Goal: Transaction & Acquisition: Purchase product/service

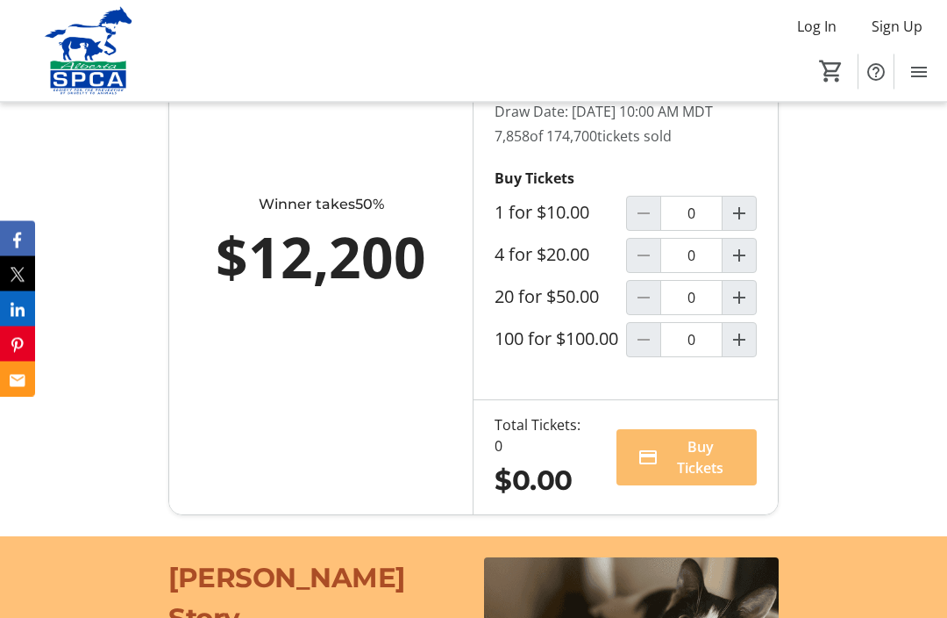
scroll to position [1261, 0]
click at [740, 224] on mat-icon "Increment by one" at bounding box center [739, 213] width 21 height 21
click at [737, 224] on mat-icon "Increment by one" at bounding box center [739, 213] width 21 height 21
type input "2"
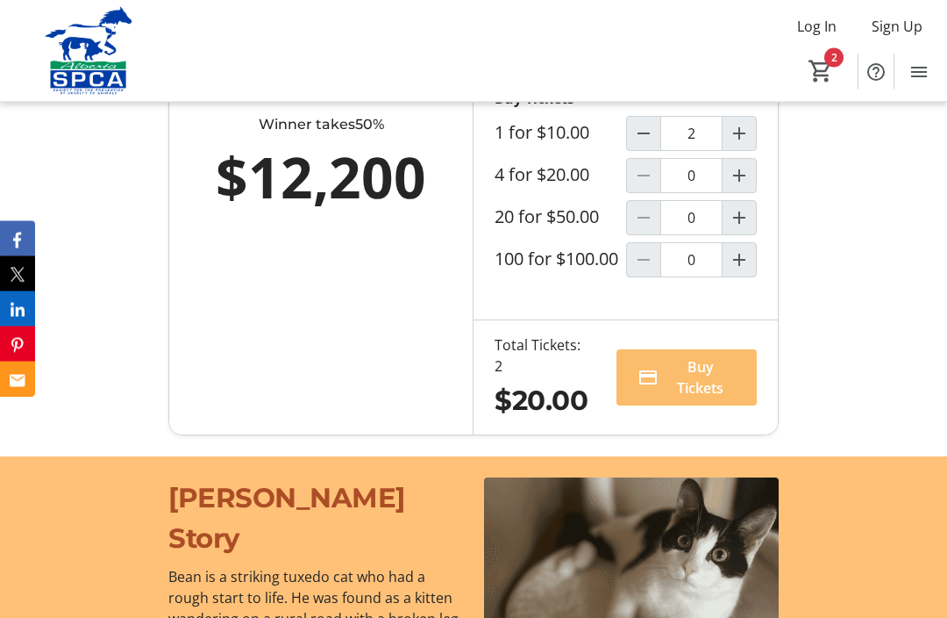
scroll to position [1341, 0]
click at [695, 398] on span "Buy Tickets" at bounding box center [701, 377] width 70 height 42
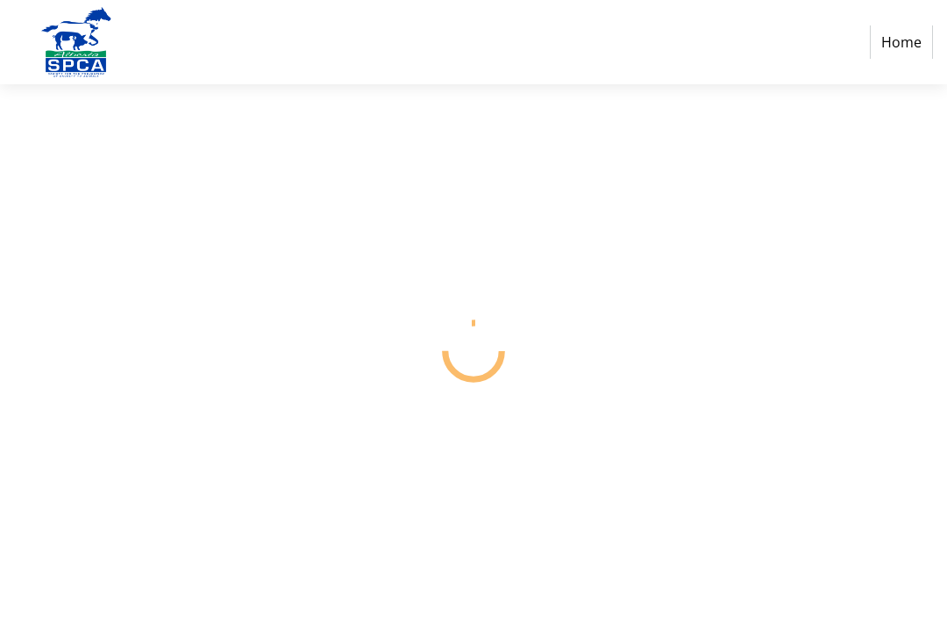
select select "CA"
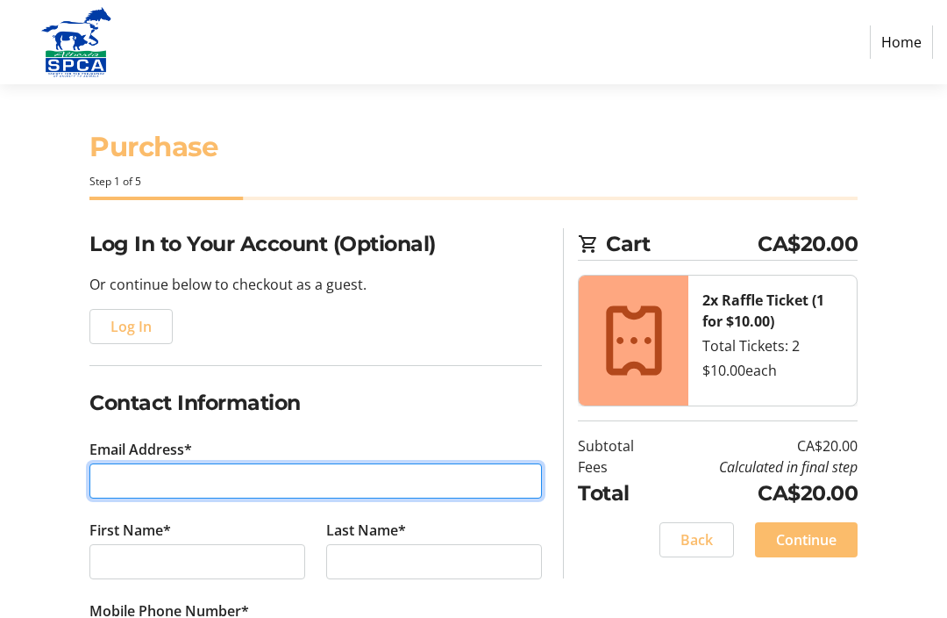
click at [115, 493] on input "Email Address*" at bounding box center [315, 480] width 453 height 35
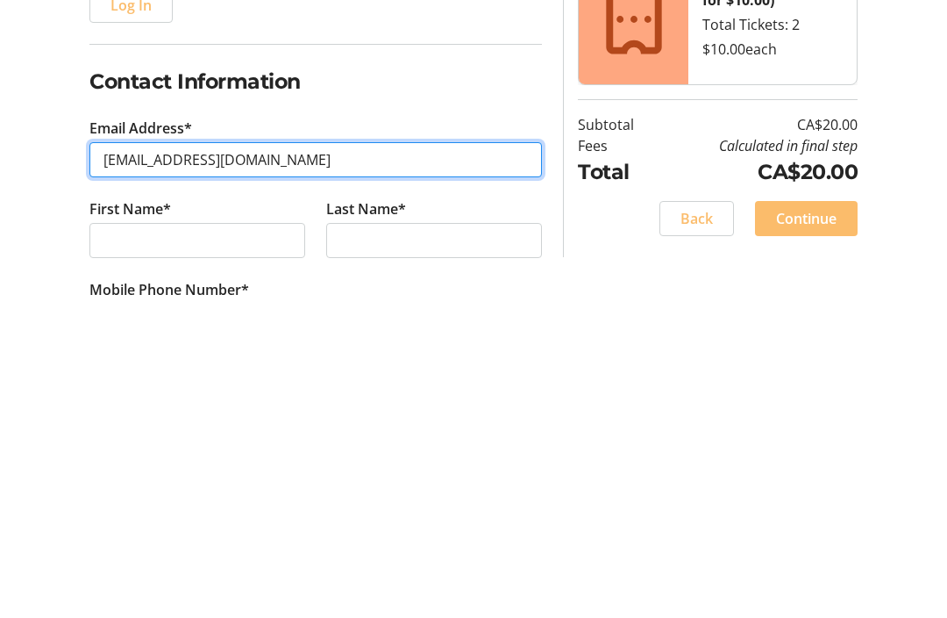
type input "[EMAIL_ADDRESS][DOMAIN_NAME]"
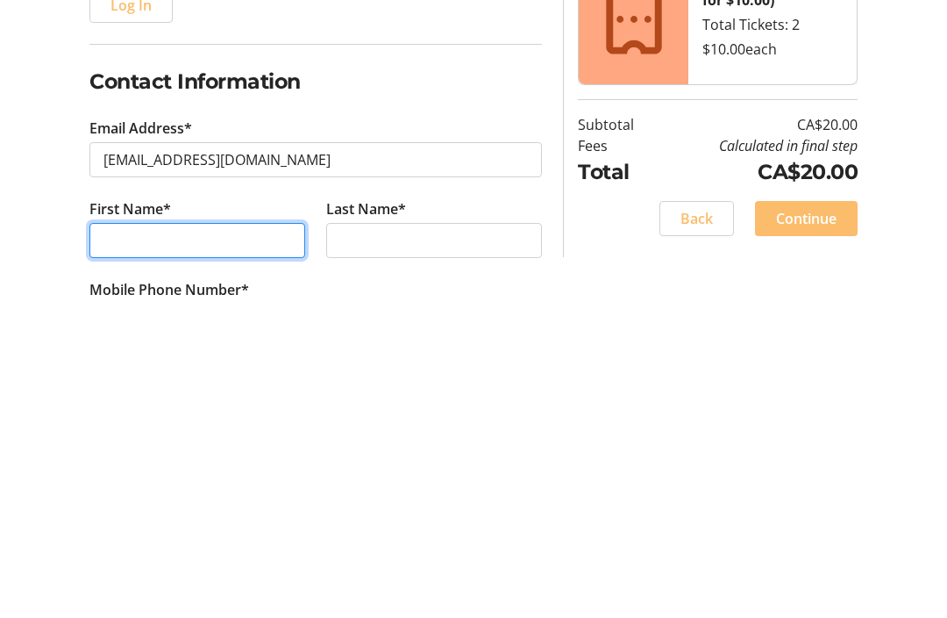
click at [109, 544] on input "First Name*" at bounding box center [197, 561] width 216 height 35
type input "Pat"
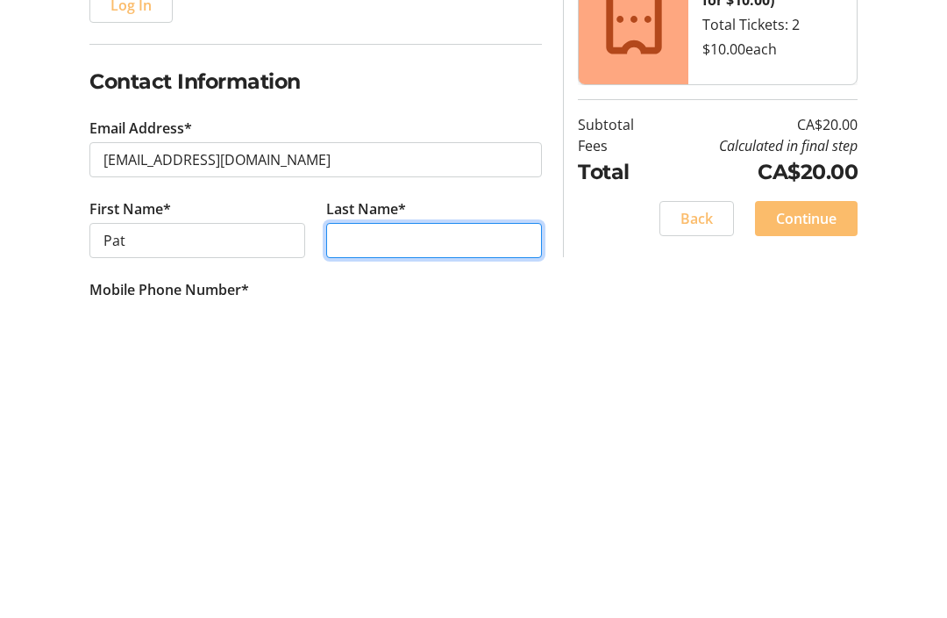
click at [339, 544] on input "Last Name*" at bounding box center [434, 561] width 216 height 35
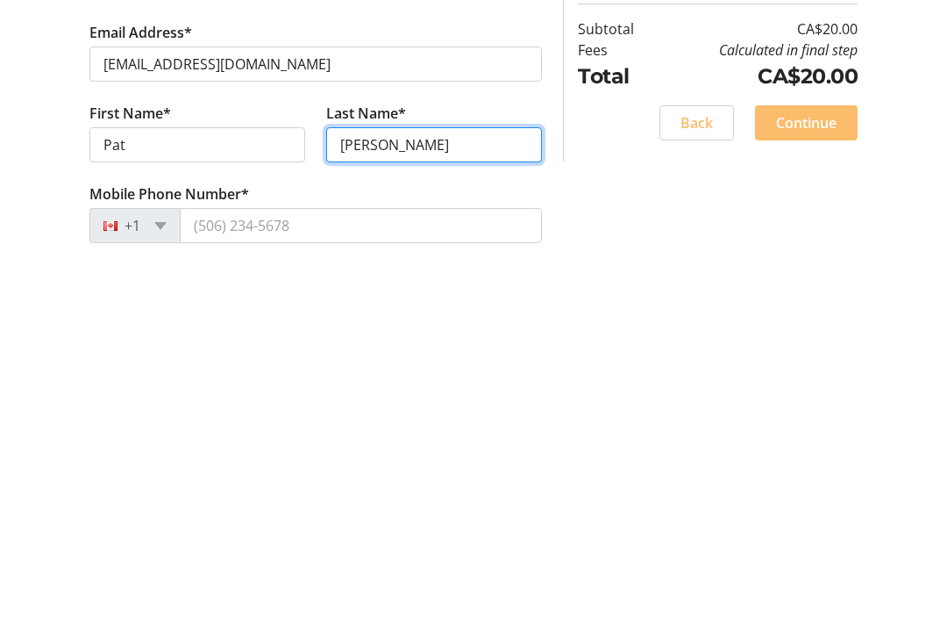
scroll to position [59, 0]
type input "[PERSON_NAME]"
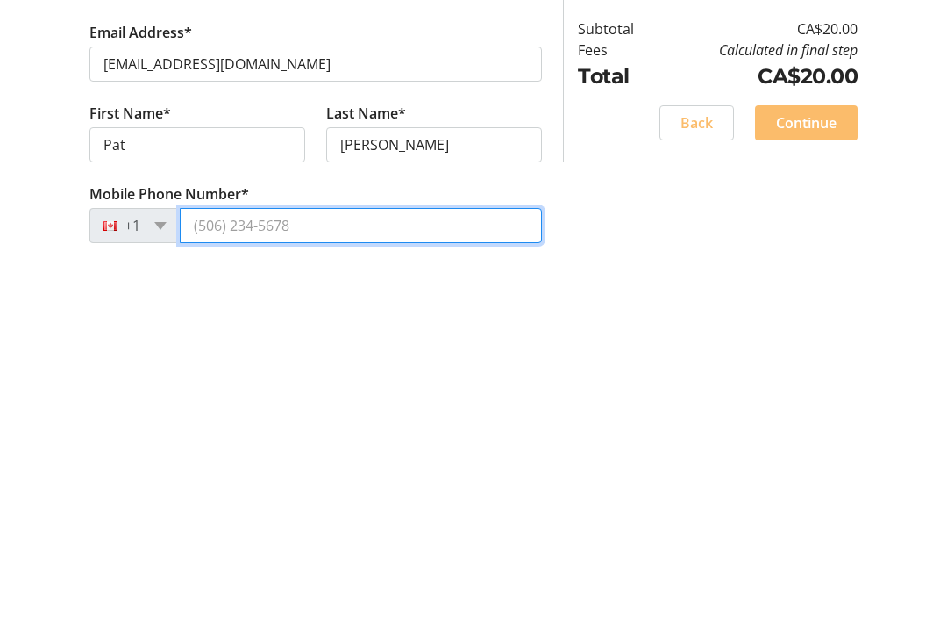
click at [212, 566] on input "Mobile Phone Number*" at bounding box center [361, 583] width 362 height 35
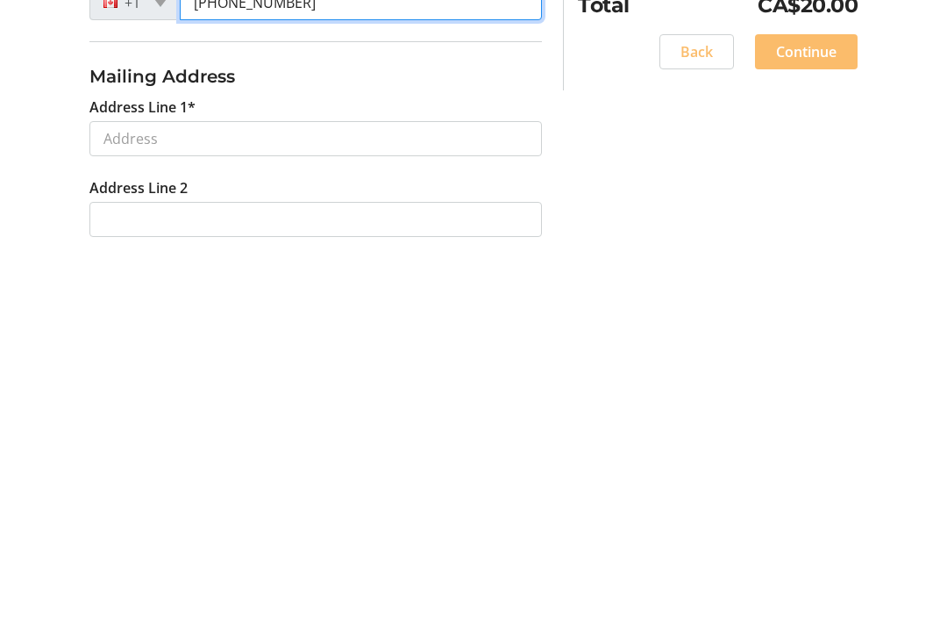
scroll to position [282, 0]
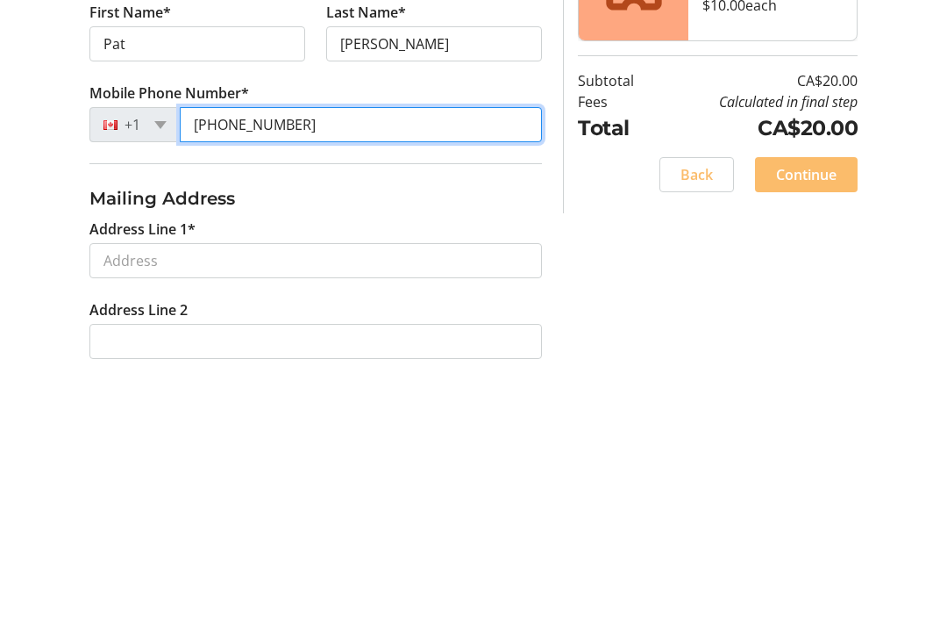
type input "[PHONE_NUMBER]"
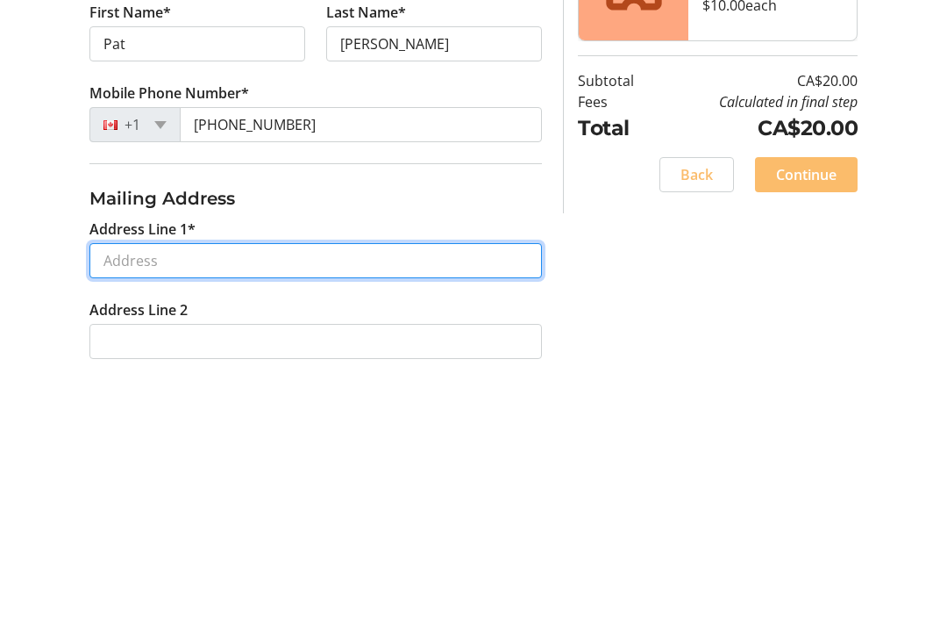
click at [118, 478] on input "Address Line 1*" at bounding box center [315, 495] width 453 height 35
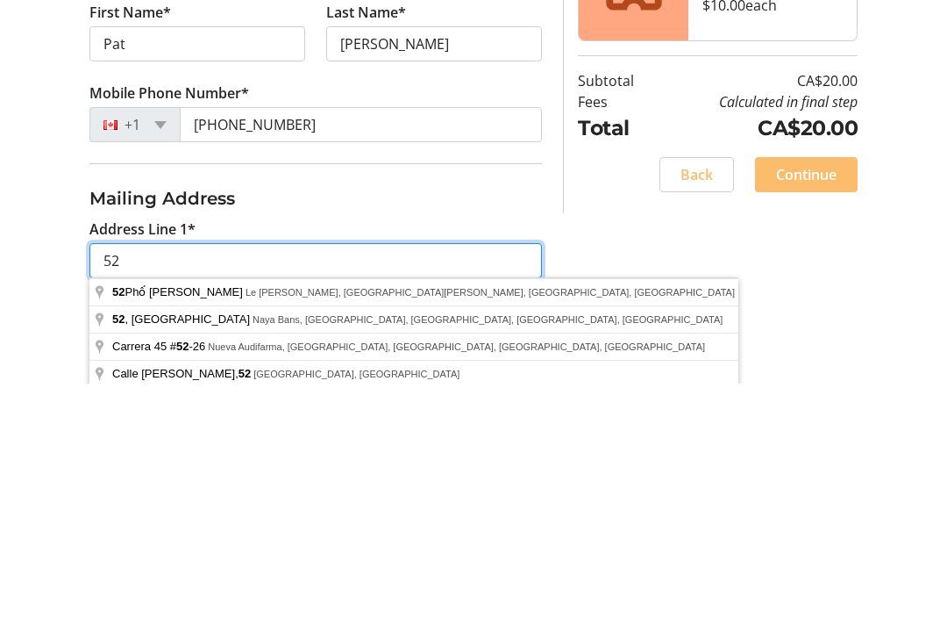
type input "5"
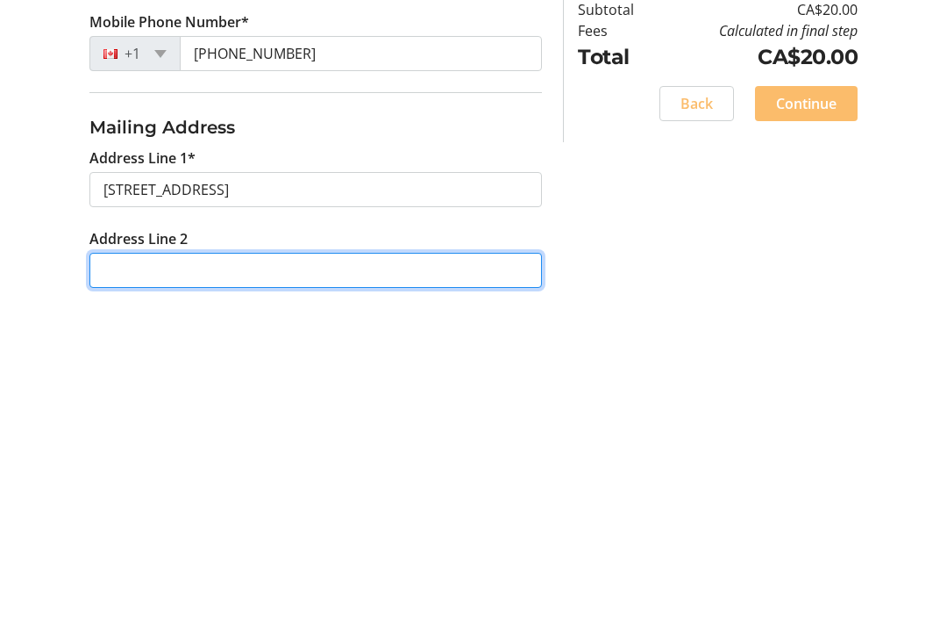
type input "[STREET_ADDRESS]"
type input "Wetaskiwin"
select select "AB"
type input "T9A 0X9"
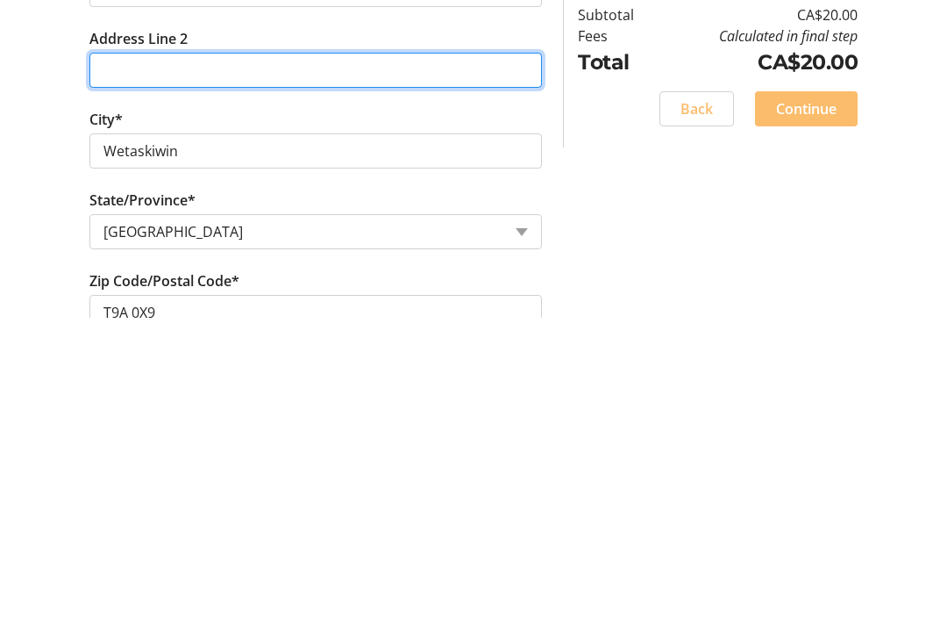
scroll to position [495, 0]
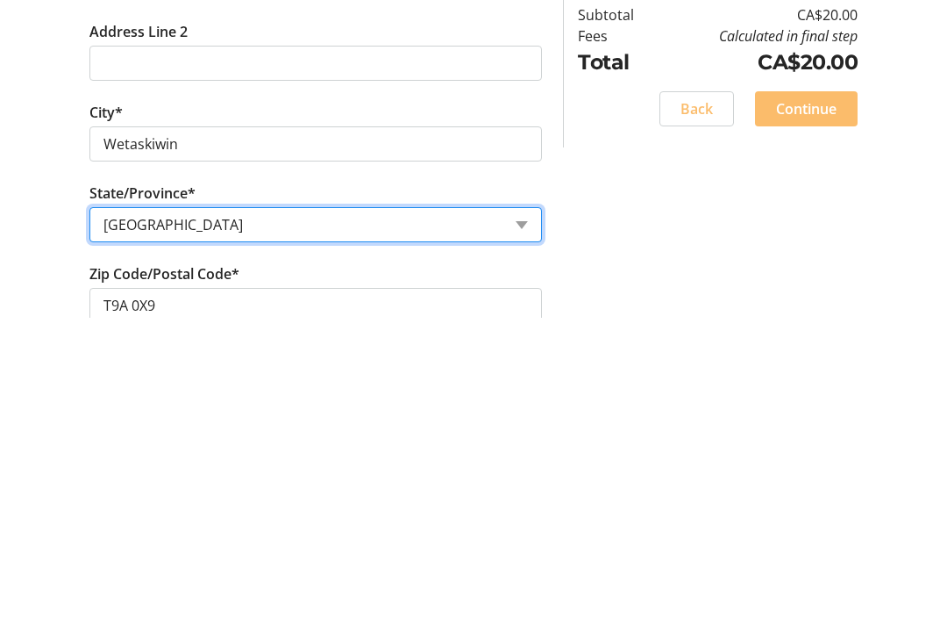
click at [106, 508] on select "State or Province State or Province [GEOGRAPHIC_DATA] [GEOGRAPHIC_DATA] [GEOGRA…" at bounding box center [315, 525] width 453 height 35
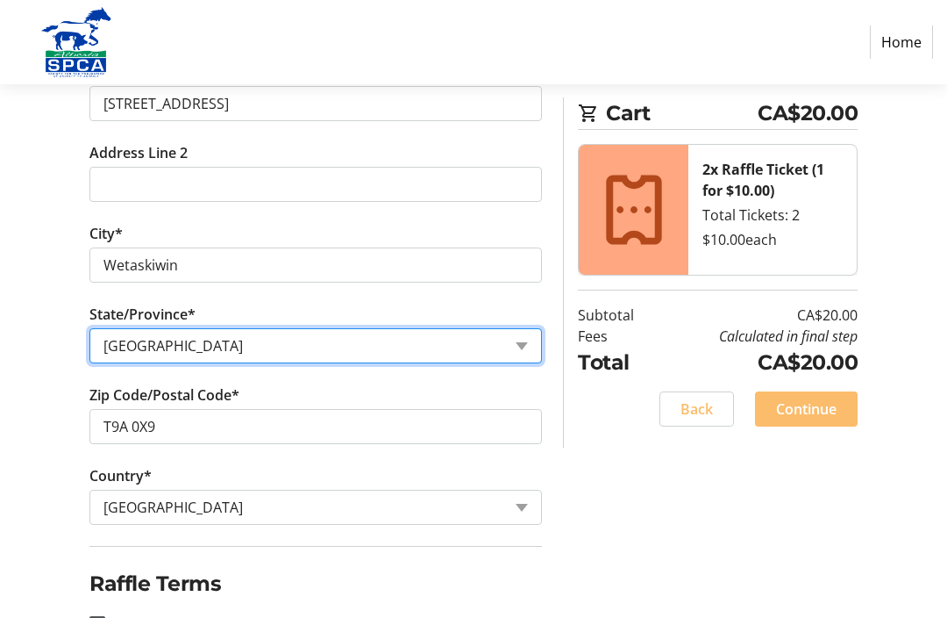
scroll to position [674, 0]
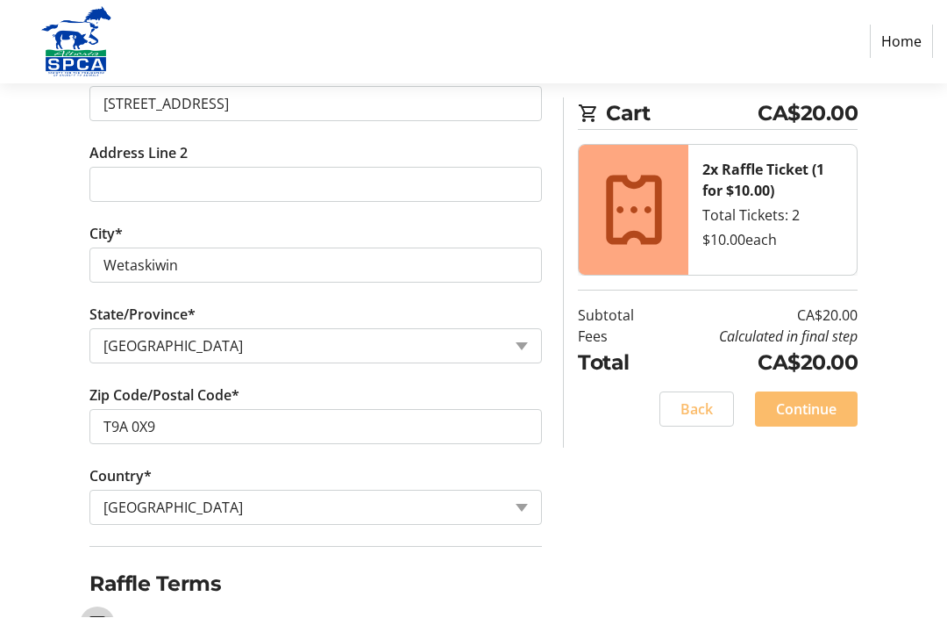
click at [94, 617] on input "I acknowledge that I am at least 18 years of age or older.*" at bounding box center [97, 625] width 16 height 16
checkbox input "true"
click at [832, 417] on span "Continue" at bounding box center [806, 409] width 61 height 21
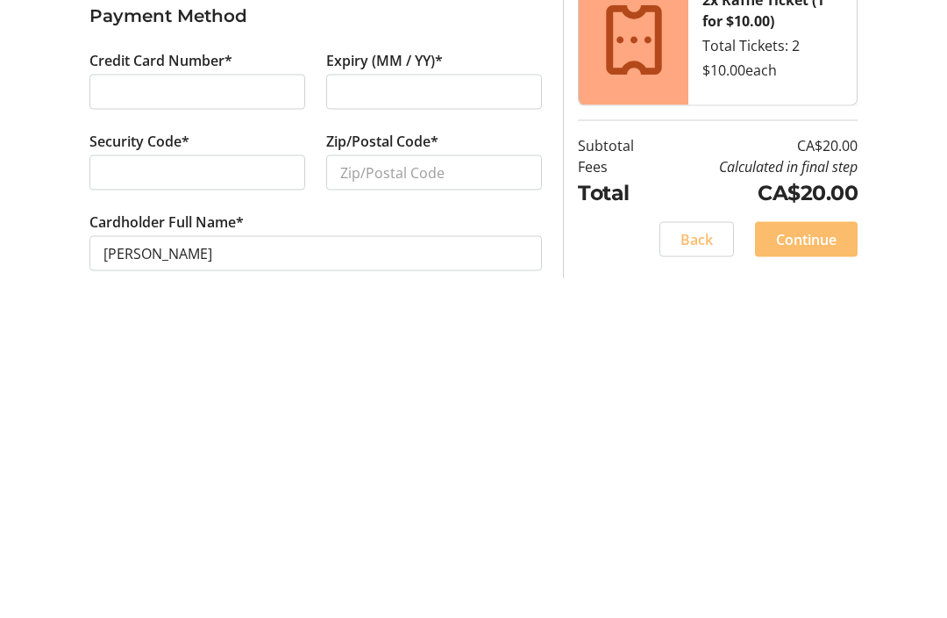
scroll to position [58, 0]
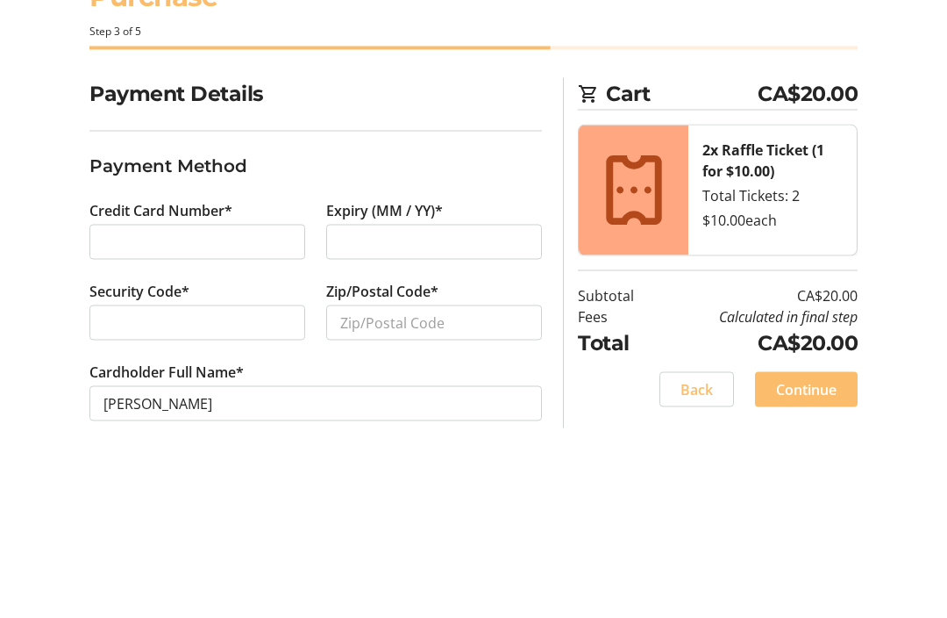
click at [111, 375] on div at bounding box center [197, 392] width 216 height 35
click at [52, 228] on div "Payment Details Payment Method Credit Card Number* Expiry (MM / YY)* Security C…" at bounding box center [473, 420] width 947 height 384
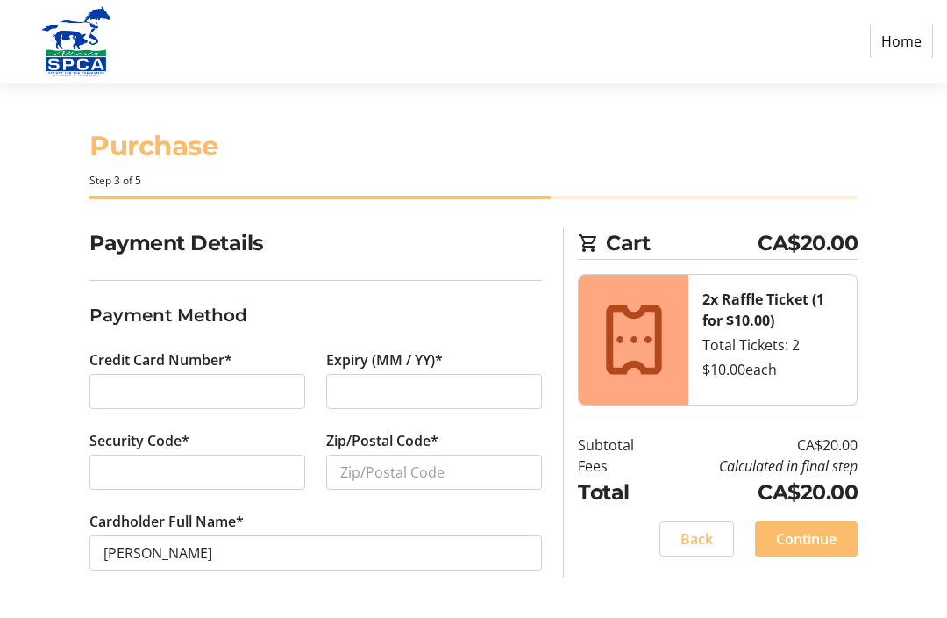
click at [111, 401] on div at bounding box center [197, 392] width 216 height 35
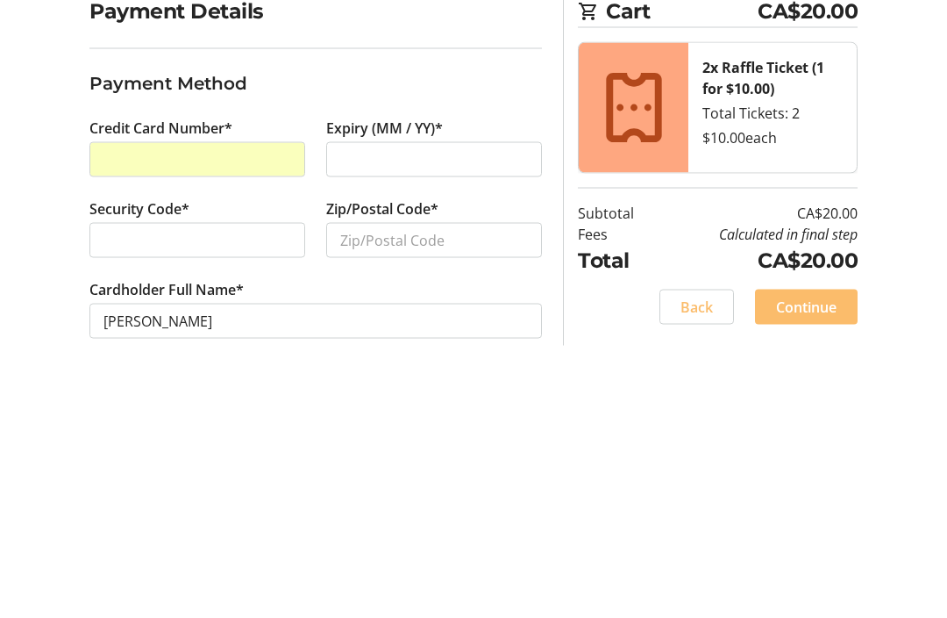
click at [333, 375] on div at bounding box center [434, 392] width 216 height 35
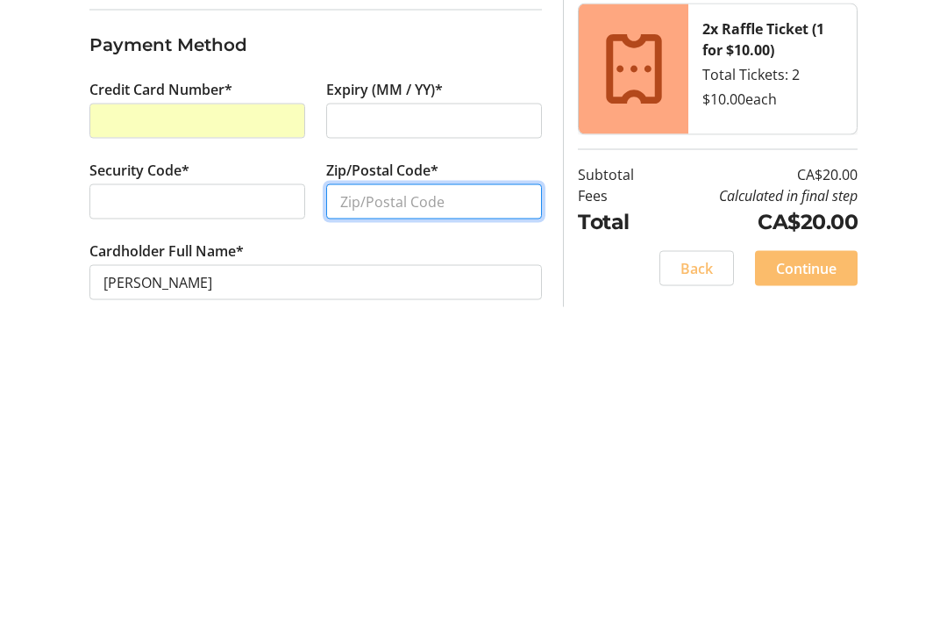
click at [348, 455] on input "Zip/Postal Code*" at bounding box center [434, 472] width 216 height 35
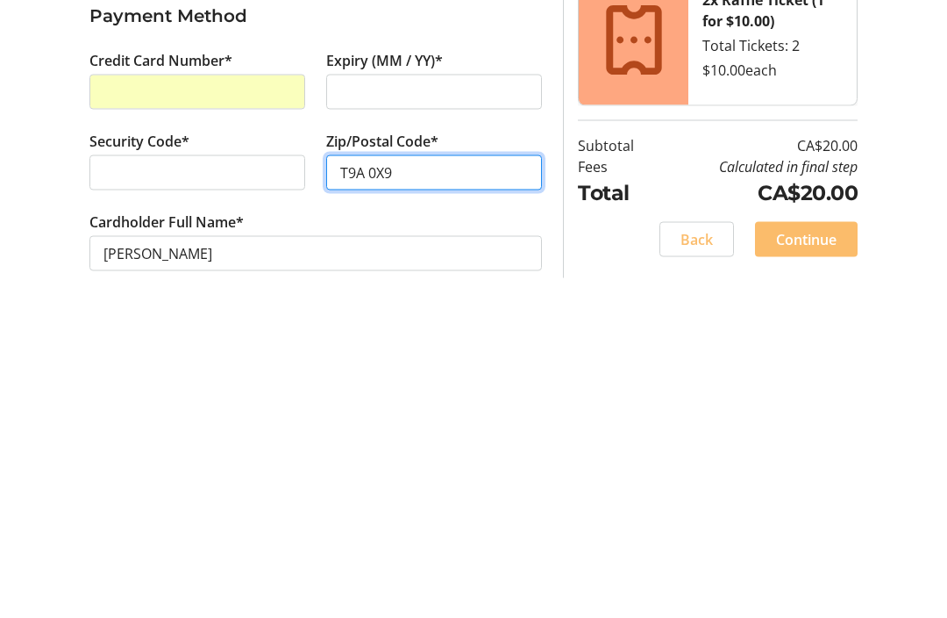
scroll to position [58, 0]
type input "T9A 0X9"
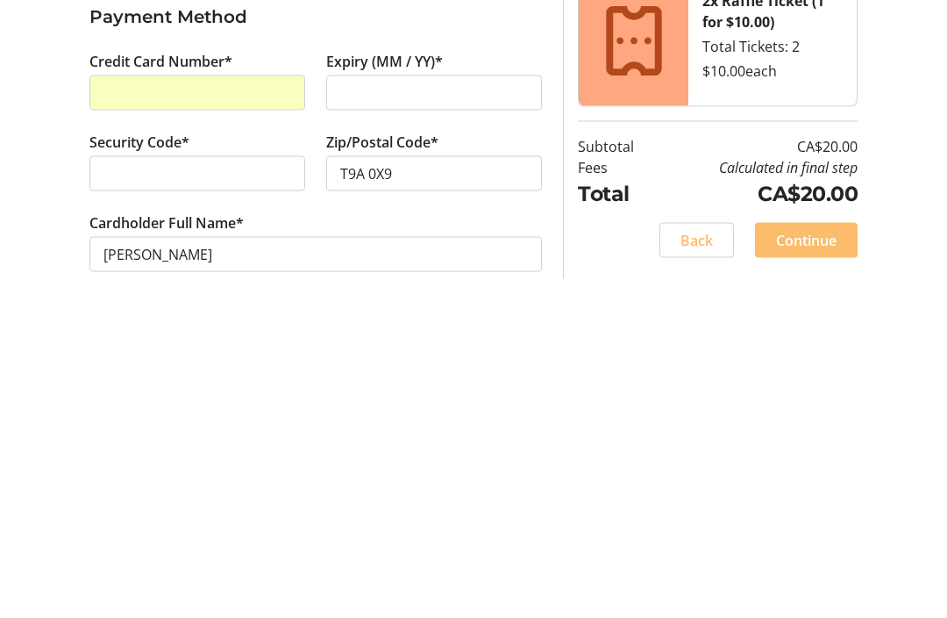
click at [826, 529] on span "Continue" at bounding box center [806, 539] width 61 height 21
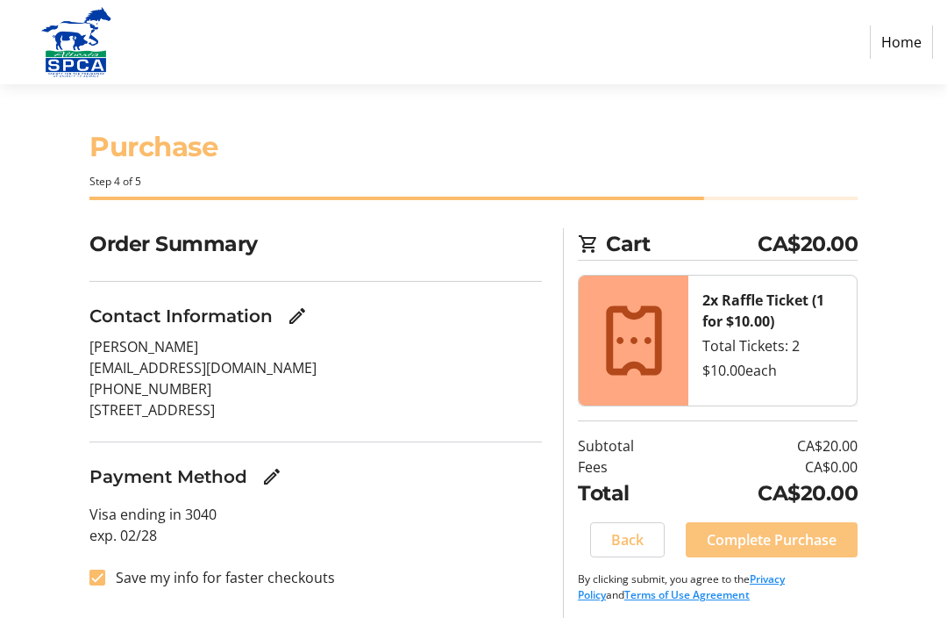
click at [812, 540] on span "Complete Purchase" at bounding box center [772, 539] width 130 height 21
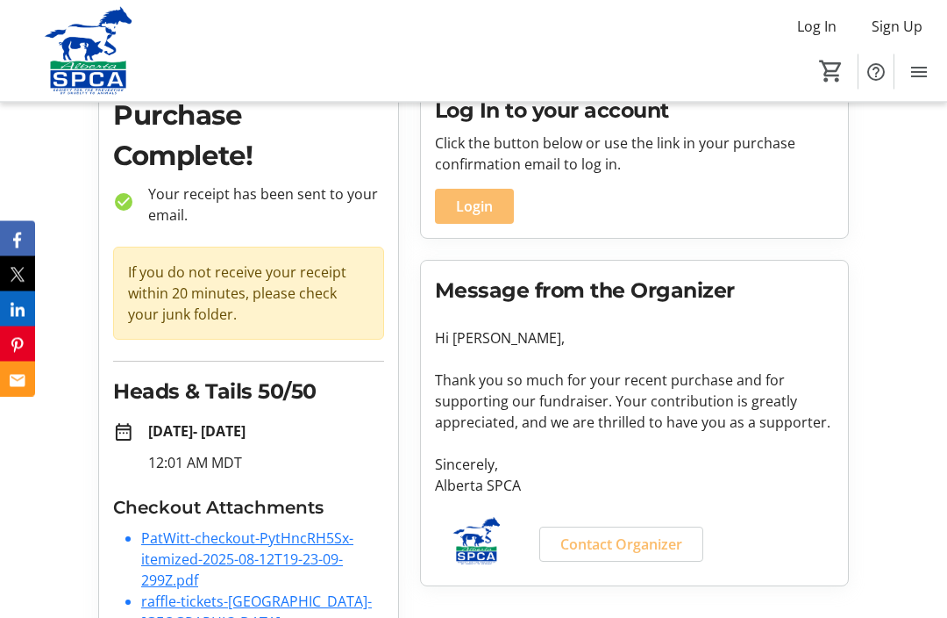
scroll to position [79, 0]
click at [196, 561] on link "PatWitt-checkout-PytHncRH5Sx-itemized-2025-08-12T19-23-09-299Z.pdf" at bounding box center [247, 559] width 212 height 61
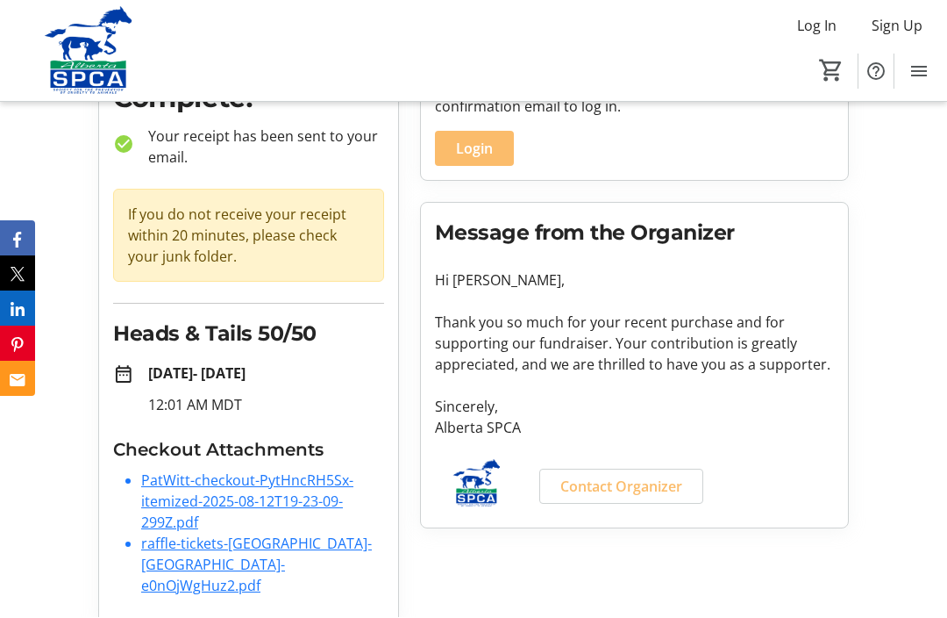
click at [170, 554] on link "raffle-tickets-[GEOGRAPHIC_DATA]-[GEOGRAPHIC_DATA]-e0nOjWgHuz2.pdf" at bounding box center [256, 564] width 231 height 61
